Goal: Communication & Community: Answer question/provide support

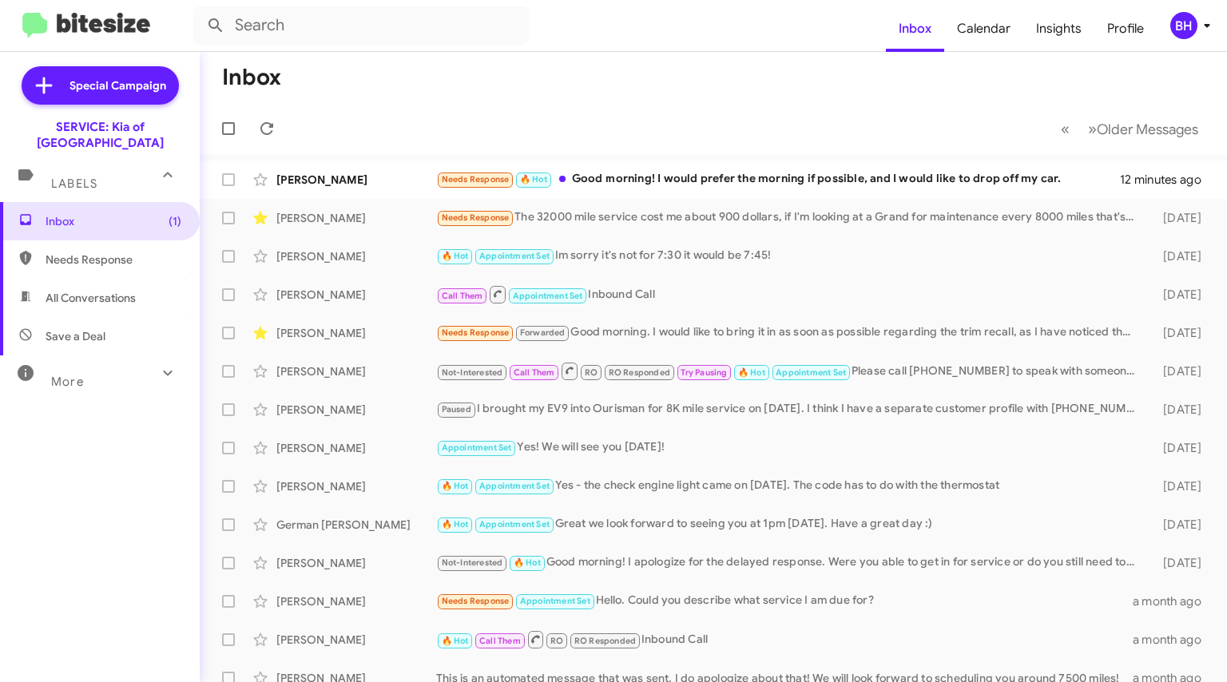
click at [700, 184] on div "Needs Response 🔥 Hot Good morning! I would prefer the morning if possible, and …" at bounding box center [778, 179] width 684 height 18
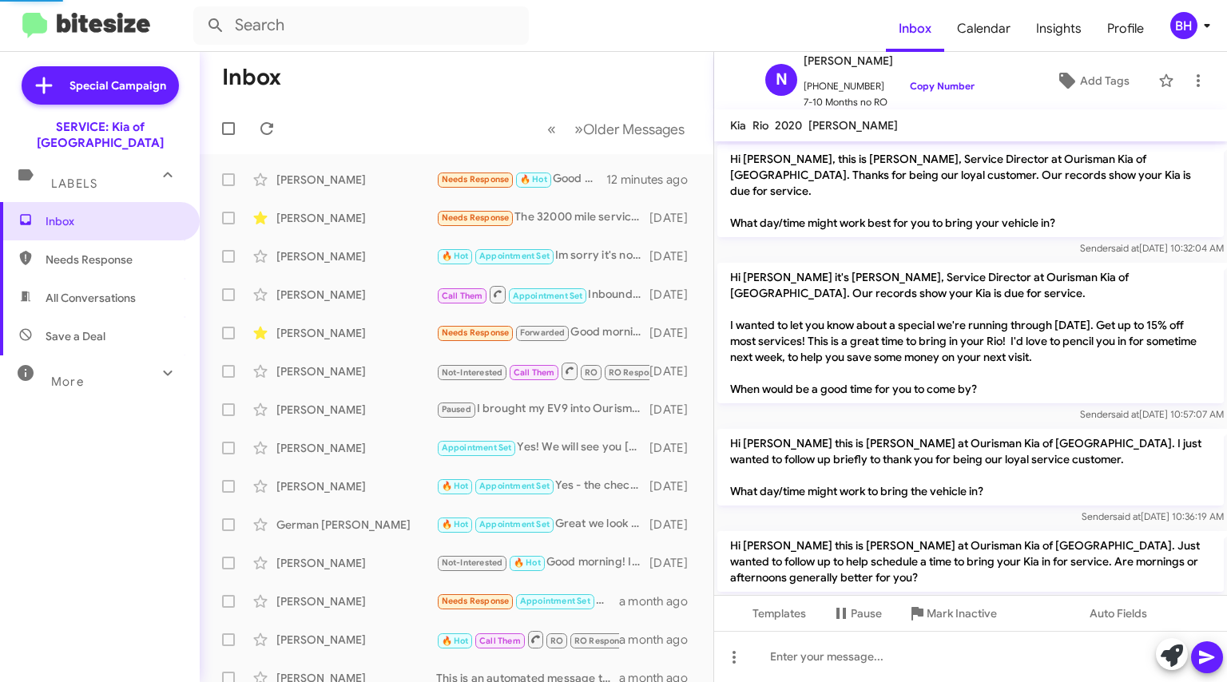
scroll to position [529, 0]
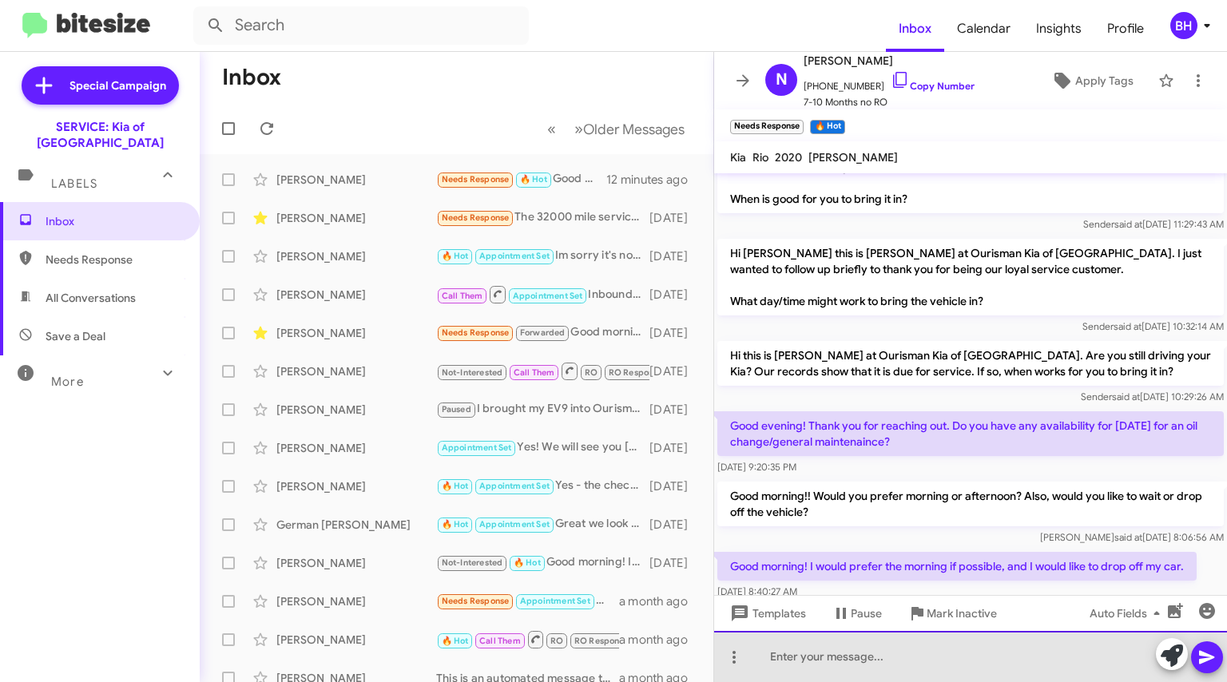
click at [878, 632] on div at bounding box center [970, 656] width 513 height 51
click at [868, 664] on div at bounding box center [970, 656] width 513 height 51
drag, startPoint x: 899, startPoint y: 657, endPoint x: 952, endPoint y: 617, distance: 66.8
click at [899, 656] on div at bounding box center [970, 656] width 513 height 51
click at [911, 652] on div at bounding box center [970, 656] width 513 height 51
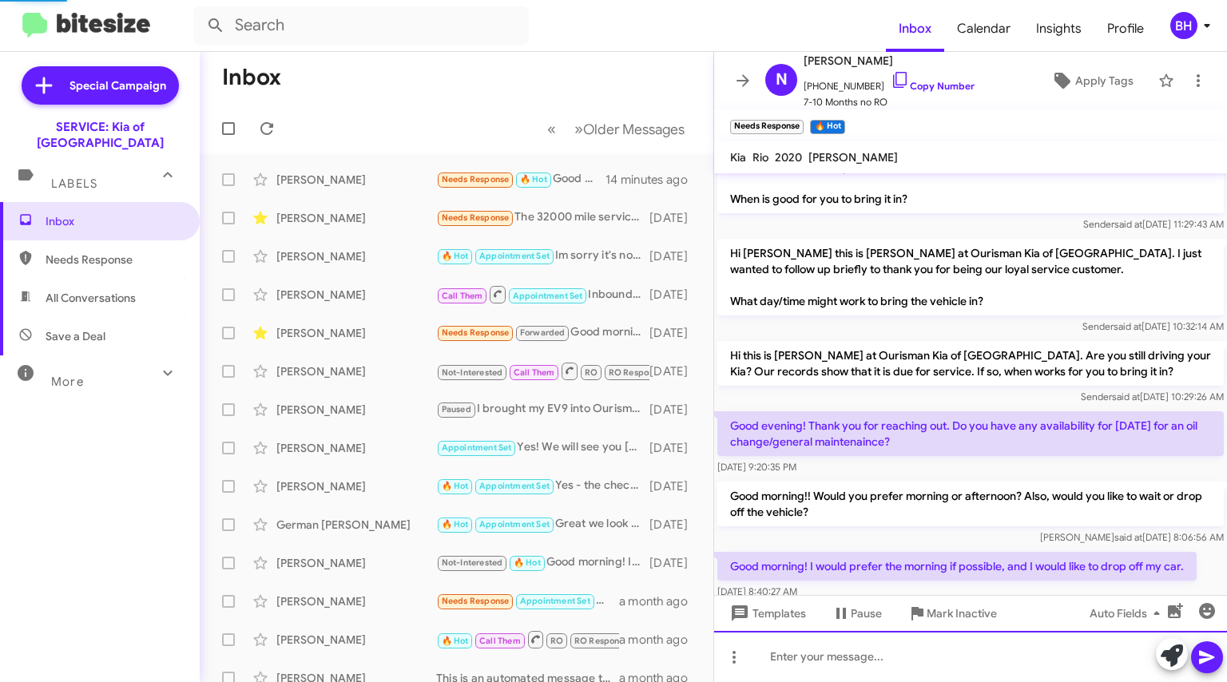
scroll to position [0, 0]
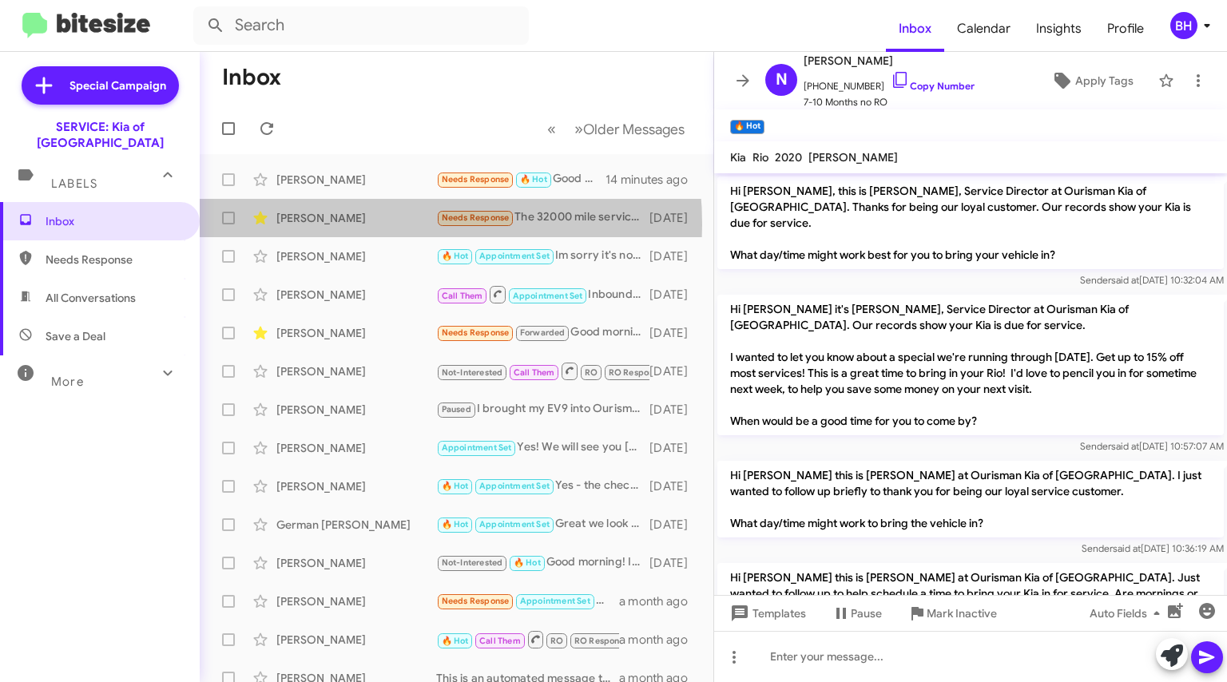
click at [356, 224] on div "[PERSON_NAME]" at bounding box center [356, 218] width 160 height 16
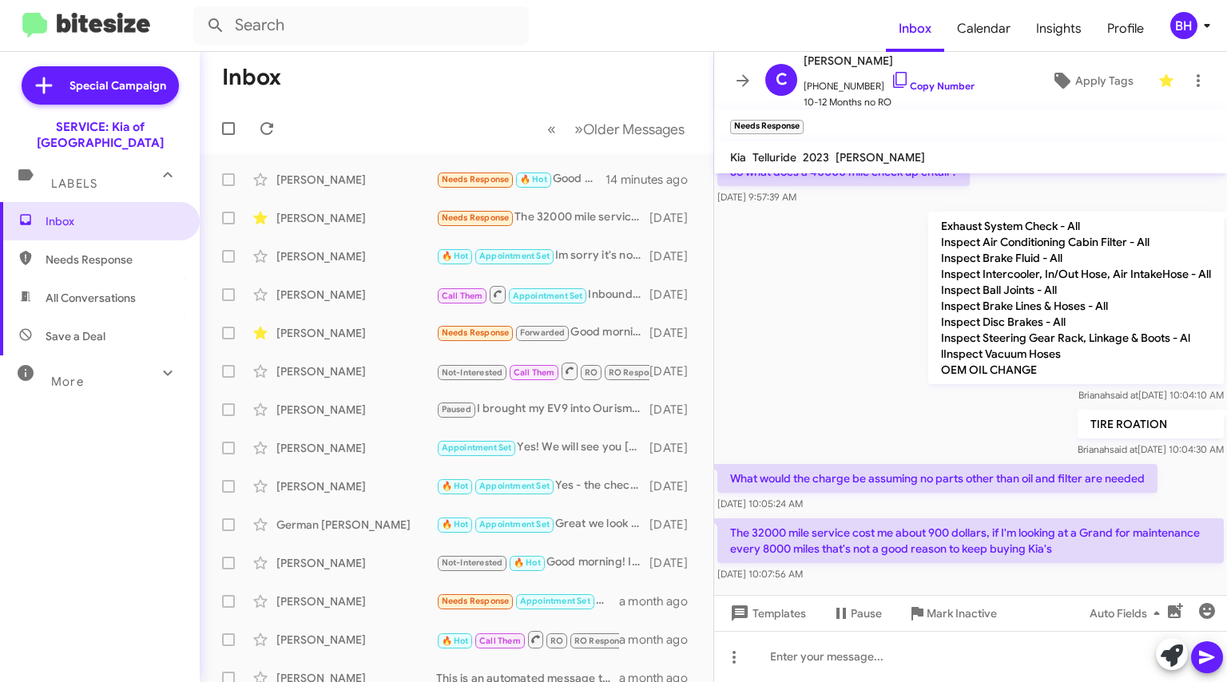
scroll to position [683, 0]
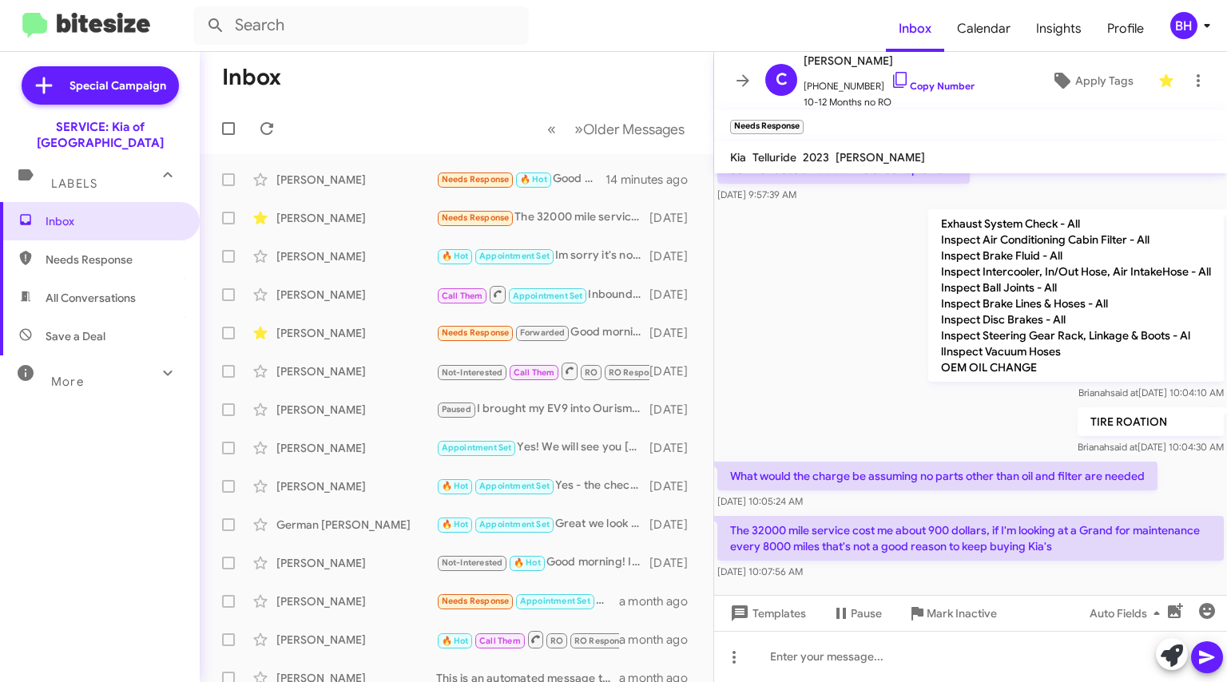
click at [300, 187] on div "[PERSON_NAME]" at bounding box center [356, 180] width 160 height 16
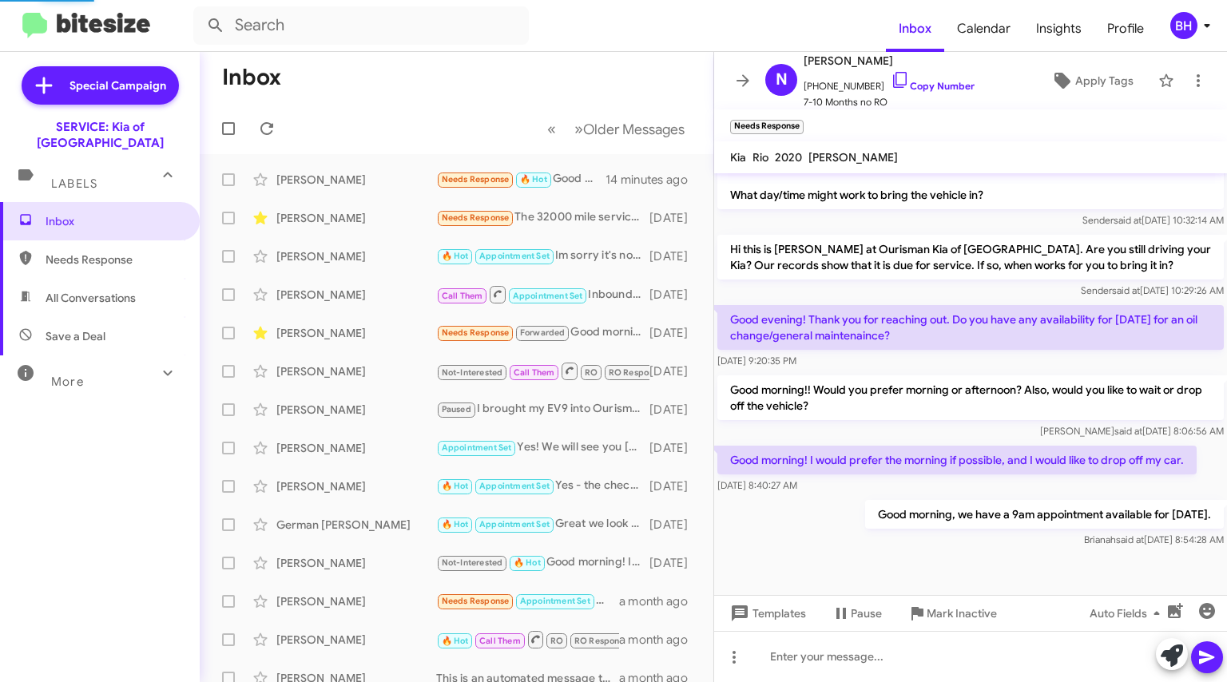
scroll to position [619, 0]
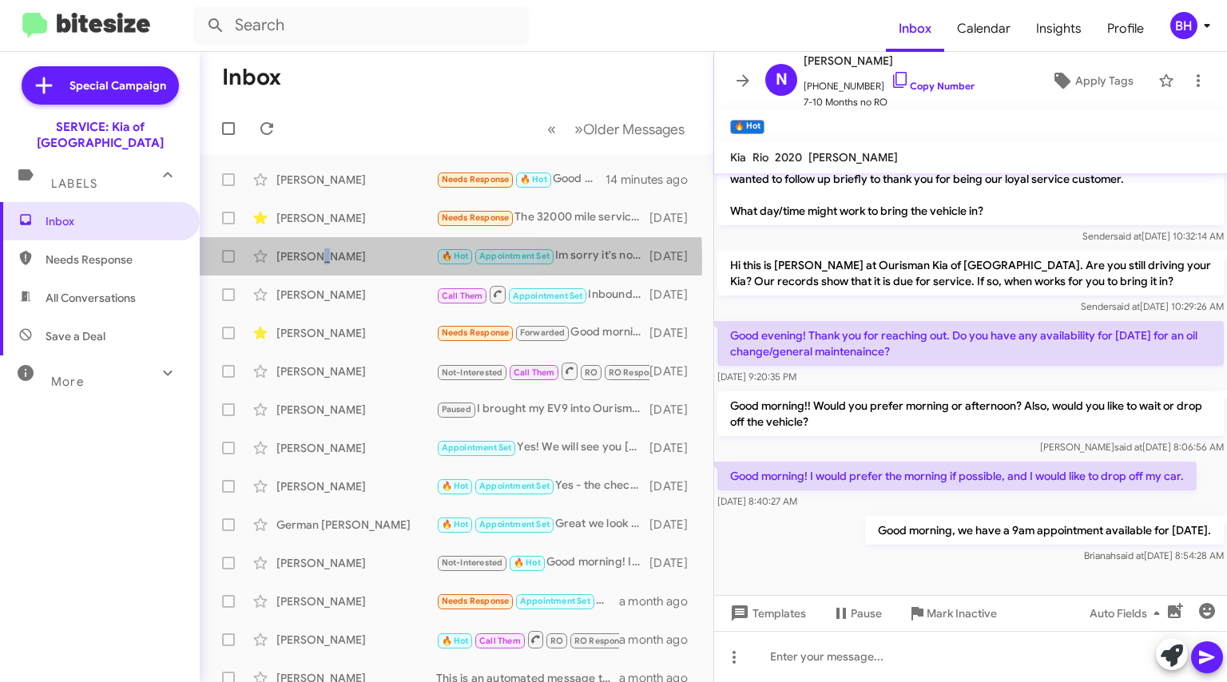
click at [316, 259] on div "[PERSON_NAME]" at bounding box center [356, 256] width 160 height 16
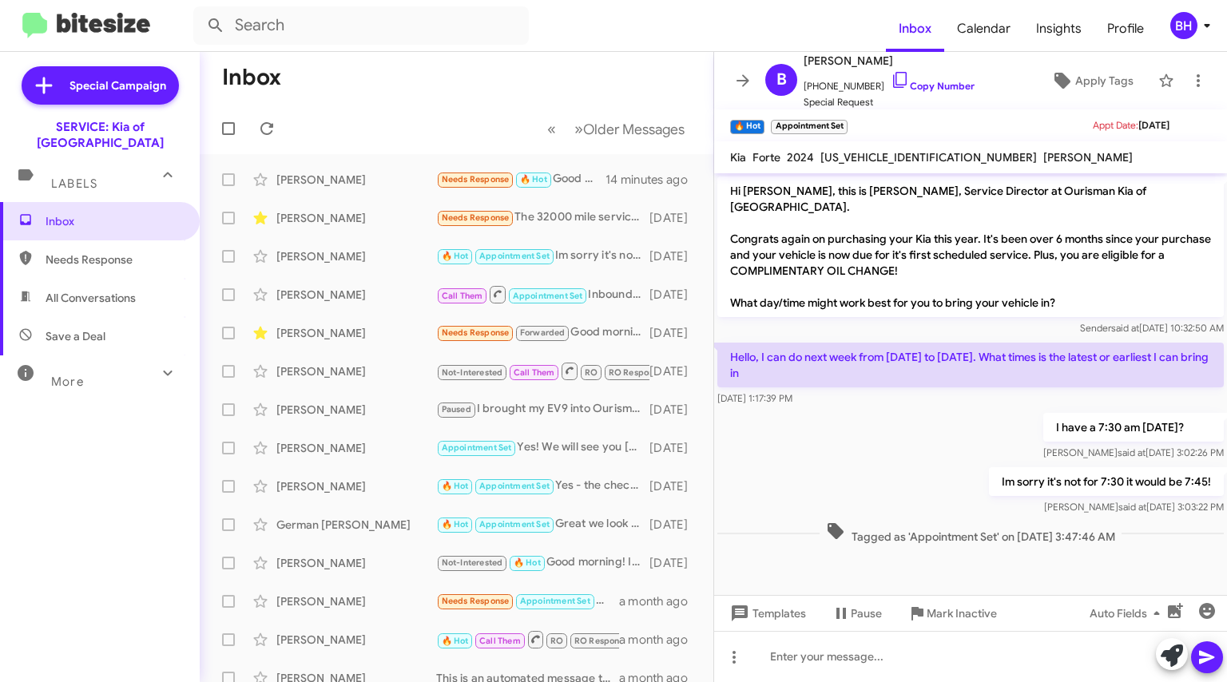
click at [873, 410] on div "I have a 7:30 am [DATE]? [PERSON_NAME] said at [DATE] 3:02:26 PM" at bounding box center [970, 437] width 513 height 54
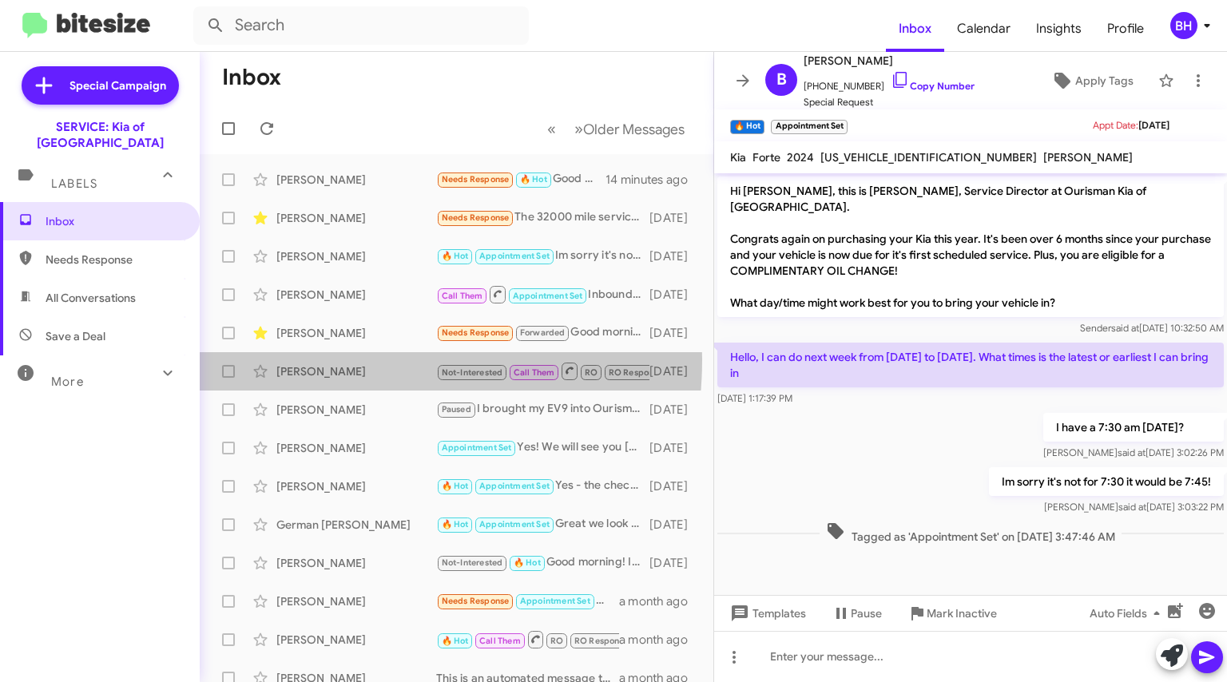
click at [316, 359] on div "[PERSON_NAME] Not-Interested Call Them RO RO Responded Try Pausing 🔥 Hot Appoin…" at bounding box center [456, 371] width 488 height 32
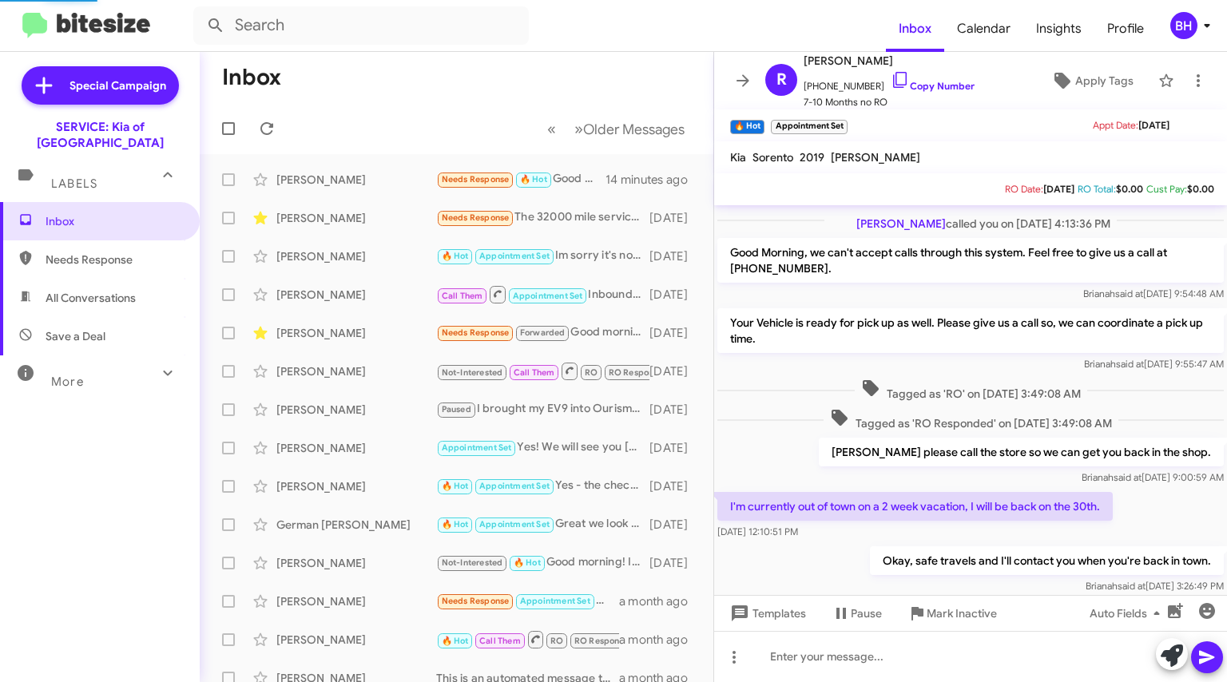
scroll to position [687, 0]
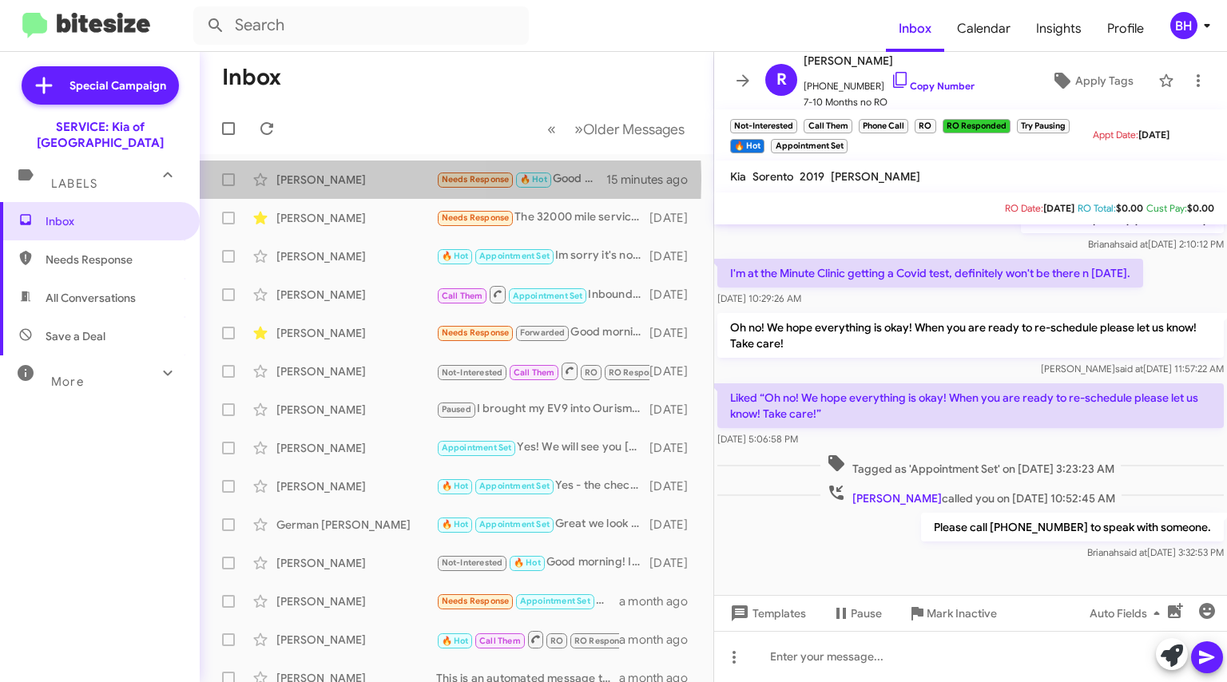
click at [289, 180] on div "[PERSON_NAME]" at bounding box center [356, 180] width 160 height 16
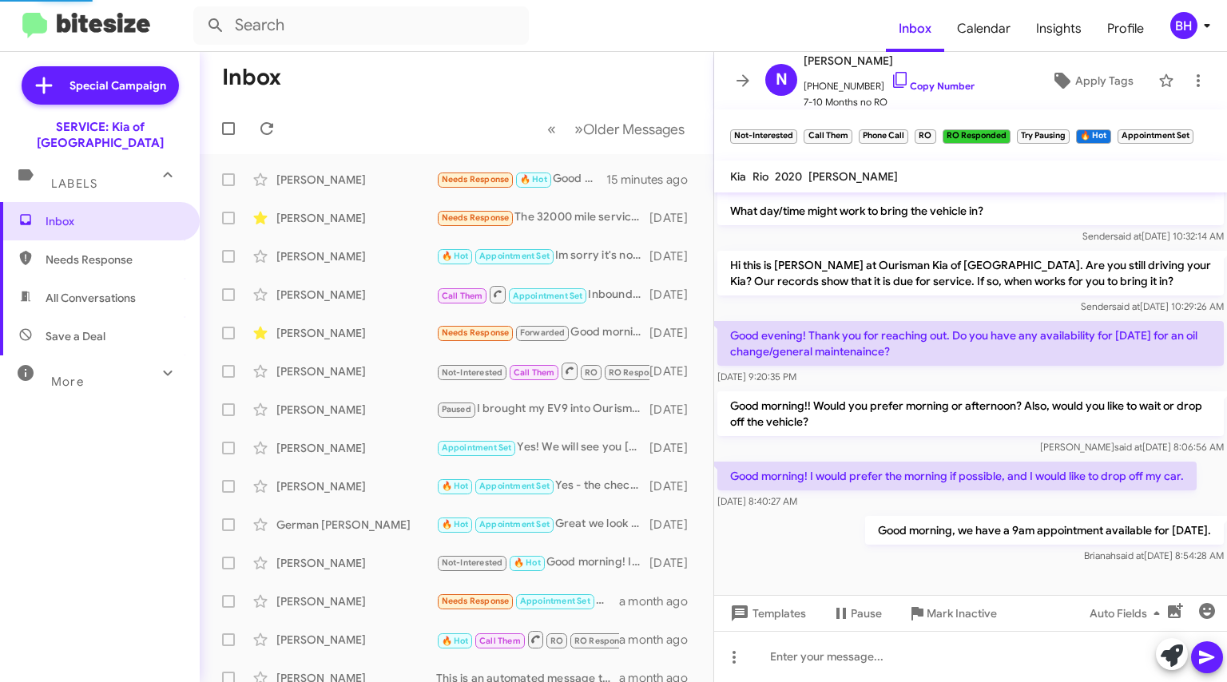
scroll to position [619, 0]
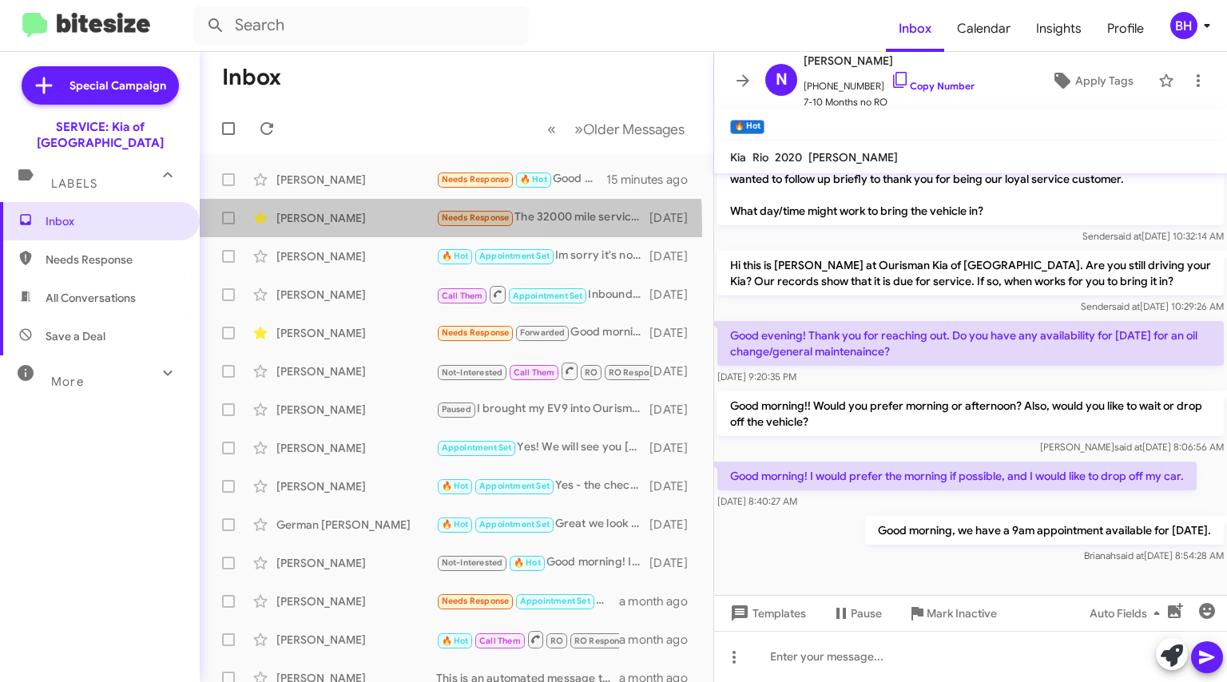
click at [320, 224] on div "[PERSON_NAME]" at bounding box center [356, 218] width 160 height 16
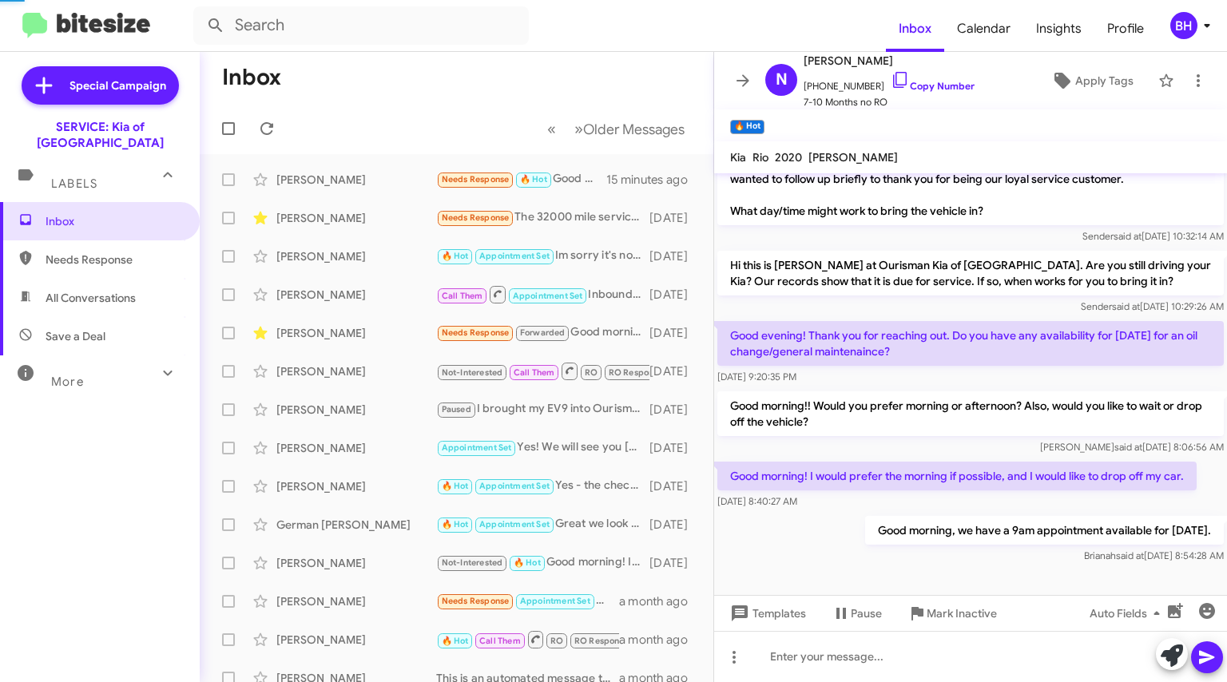
scroll to position [683, 0]
